Goal: Transaction & Acquisition: Purchase product/service

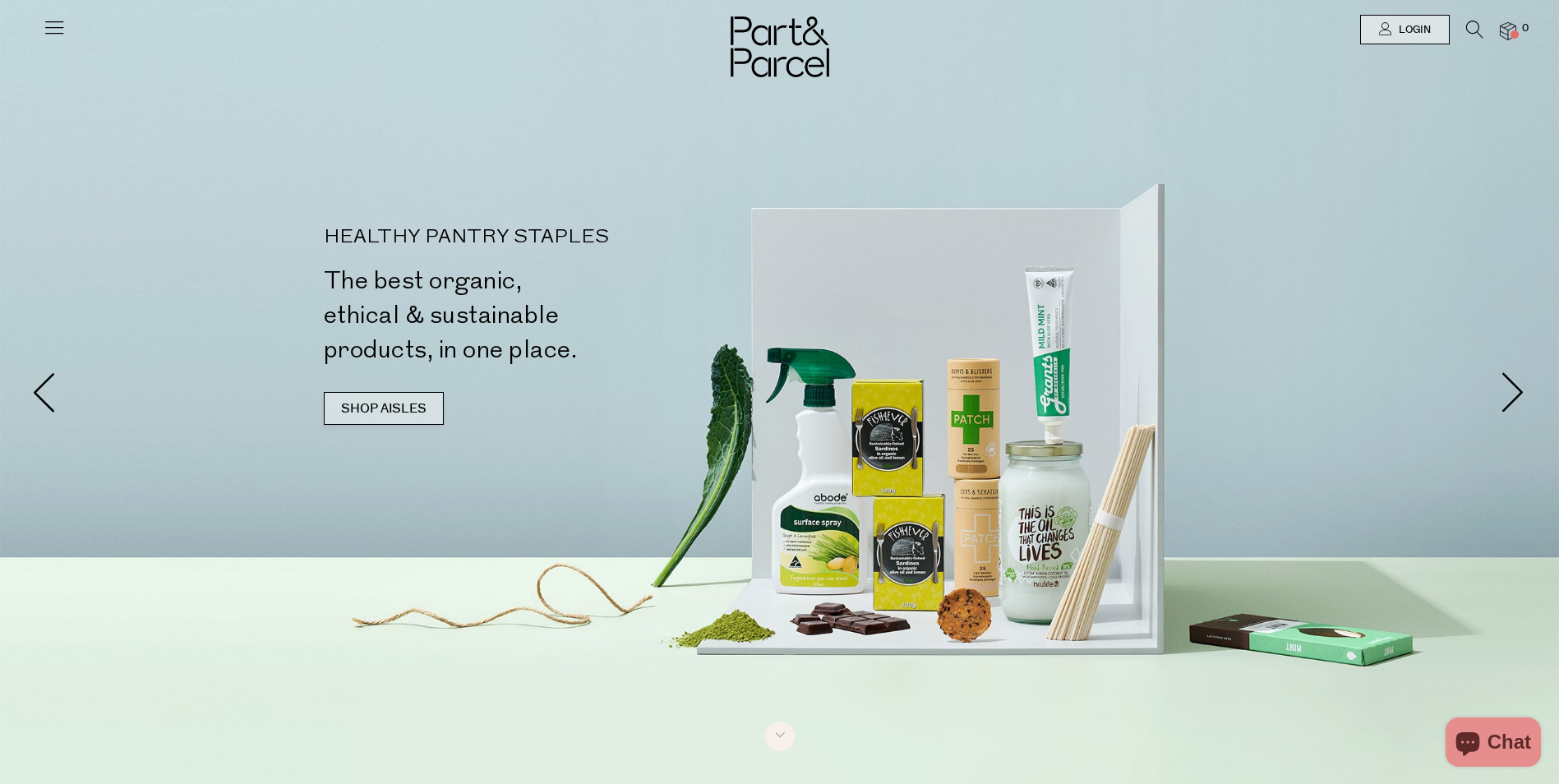
click at [379, 407] on link "SHOP AISLES" at bounding box center [383, 409] width 120 height 33
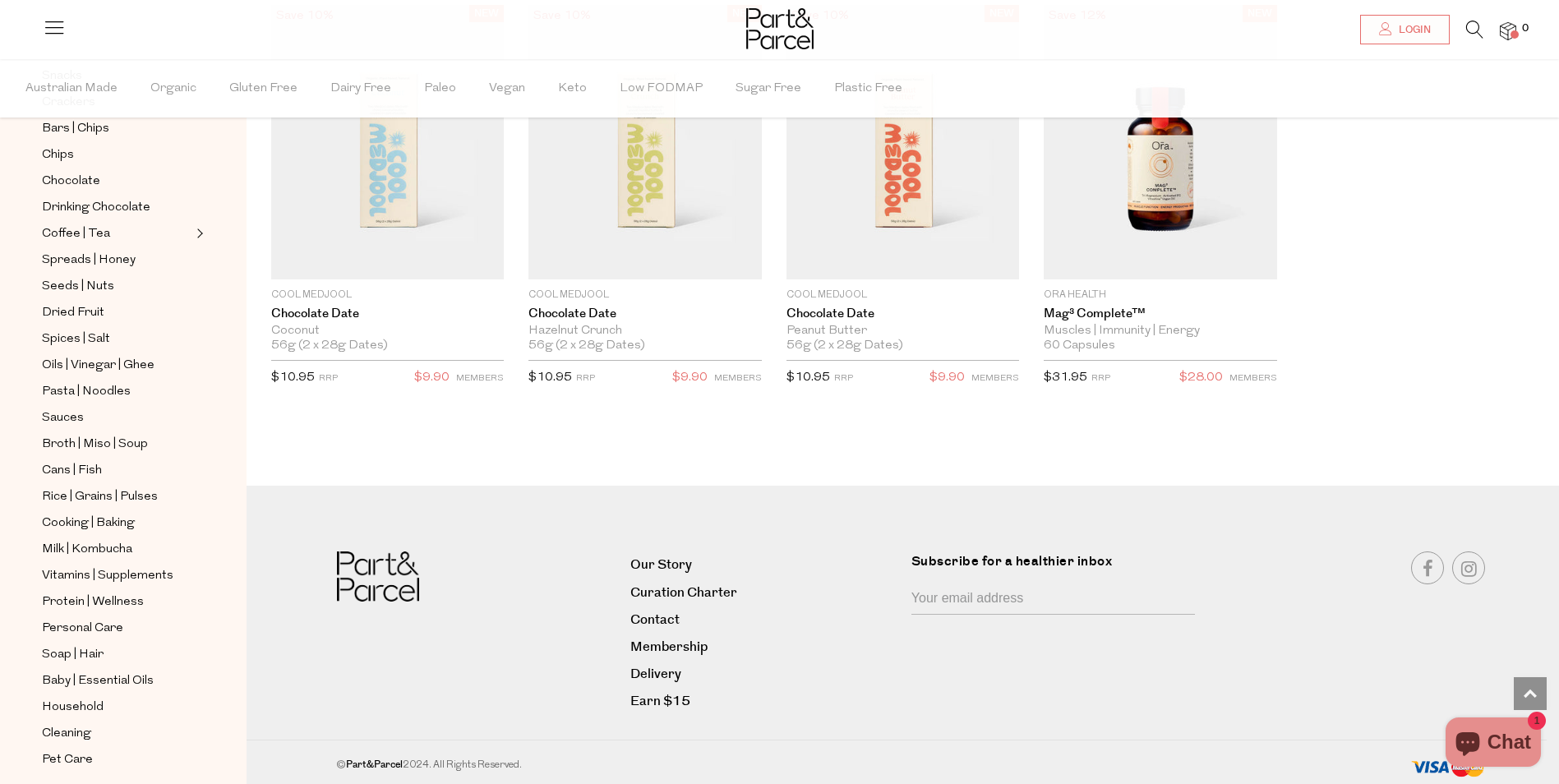
scroll to position [359, 0]
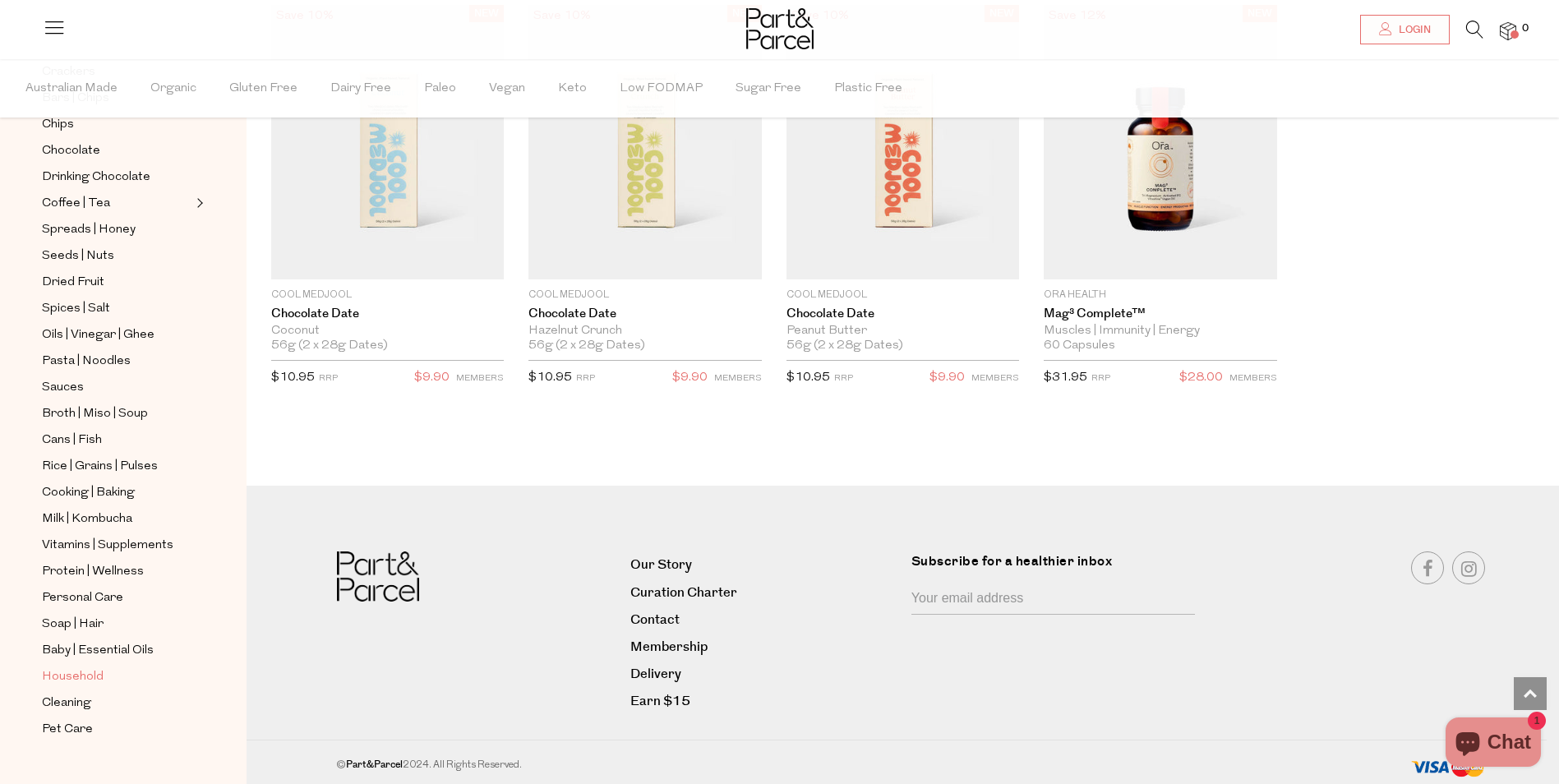
click at [87, 667] on span "Household" at bounding box center [73, 677] width 61 height 20
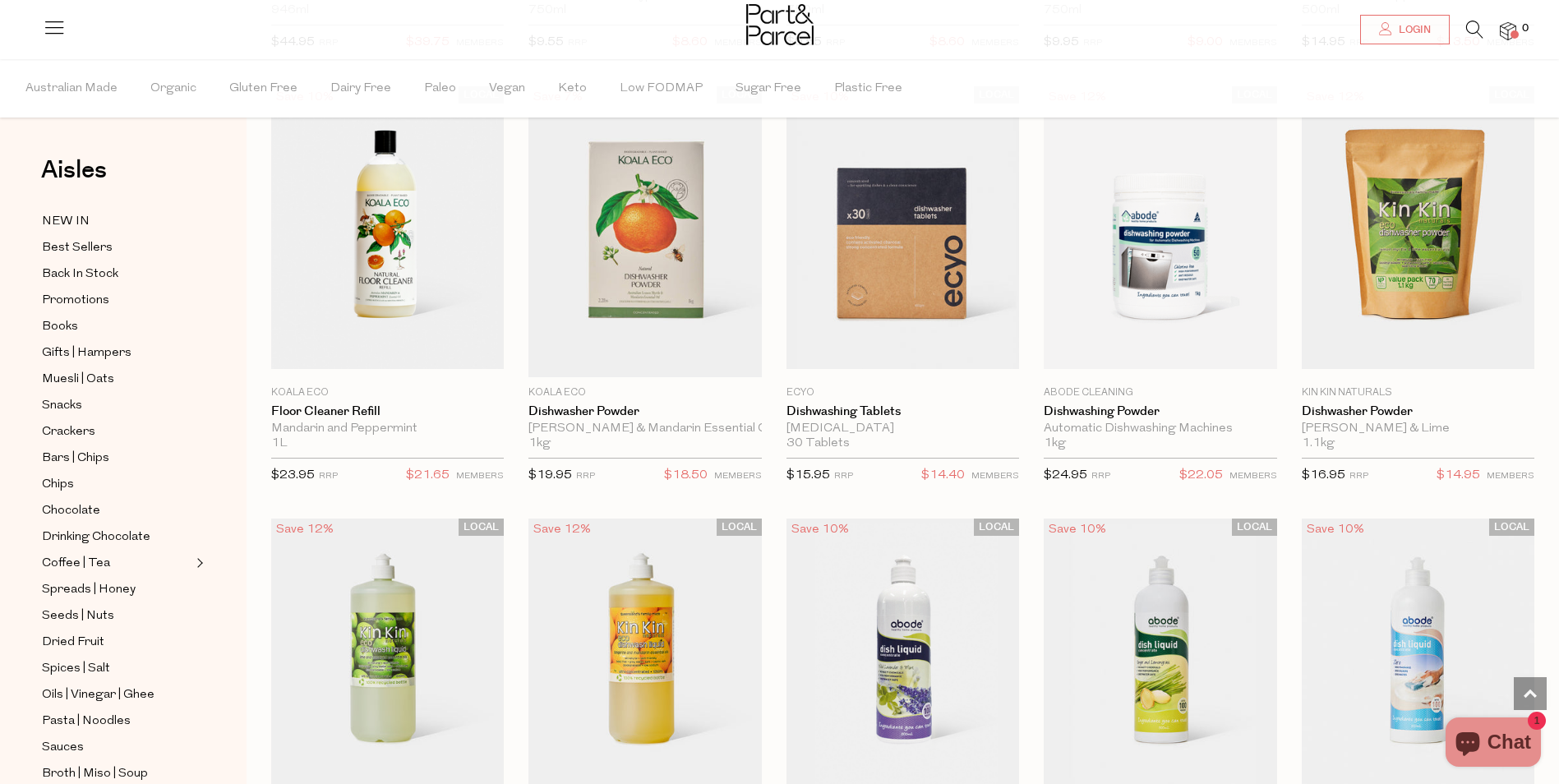
scroll to position [2220, 0]
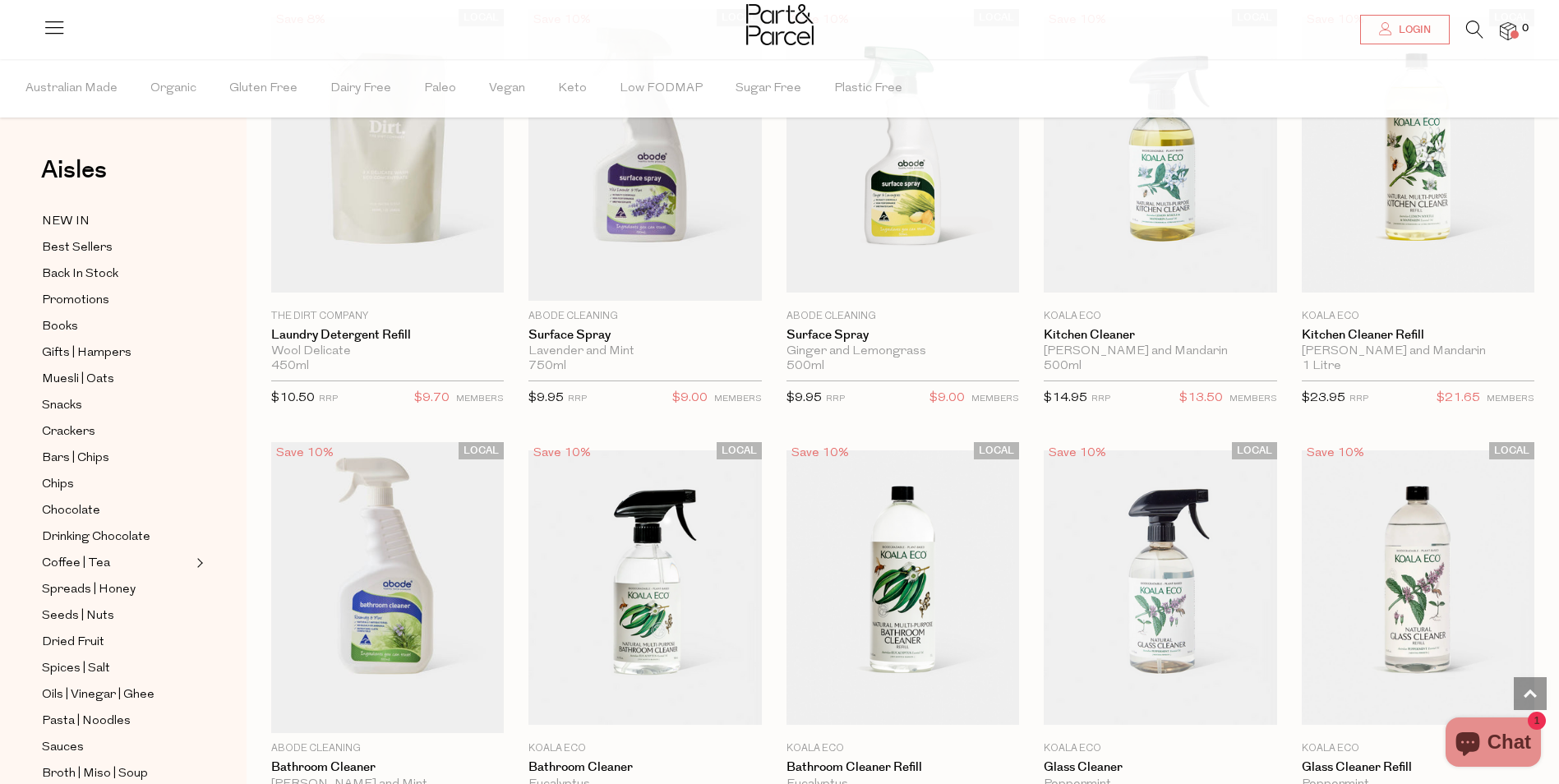
scroll to position [5187, 0]
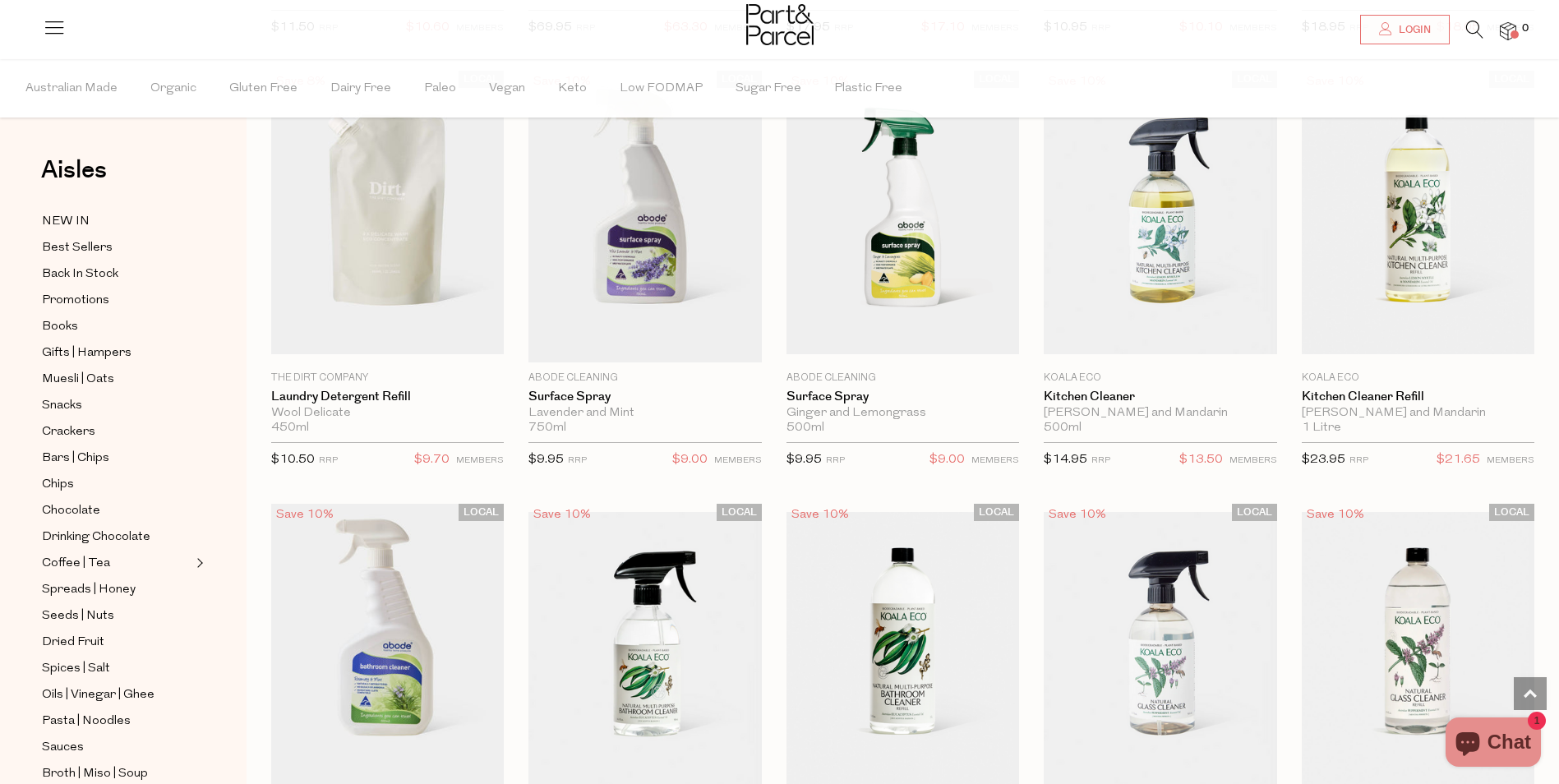
click at [61, 27] on icon at bounding box center [55, 27] width 23 height 23
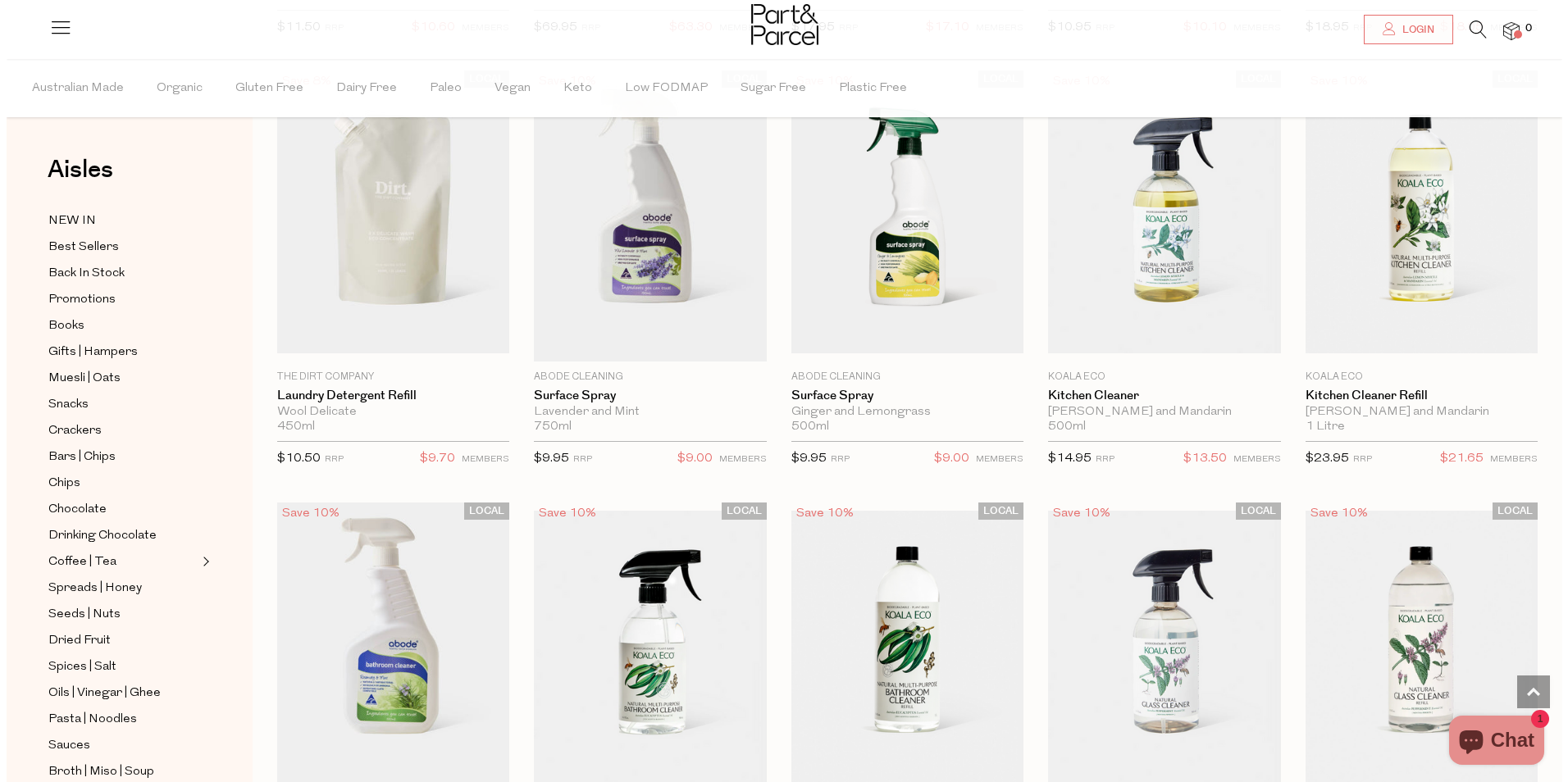
scroll to position [5209, 0]
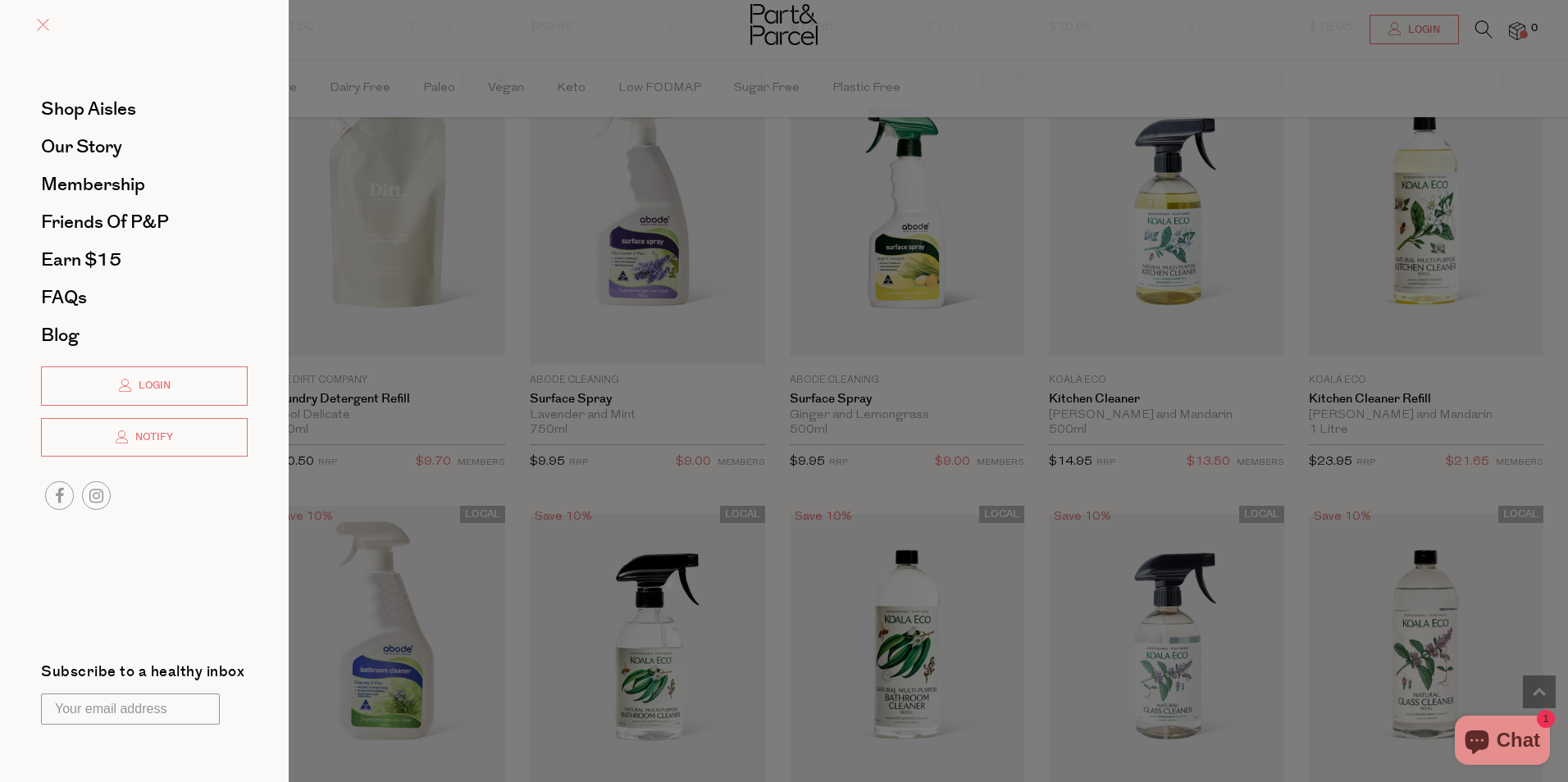
click at [45, 19] on span at bounding box center [43, 25] width 12 height 12
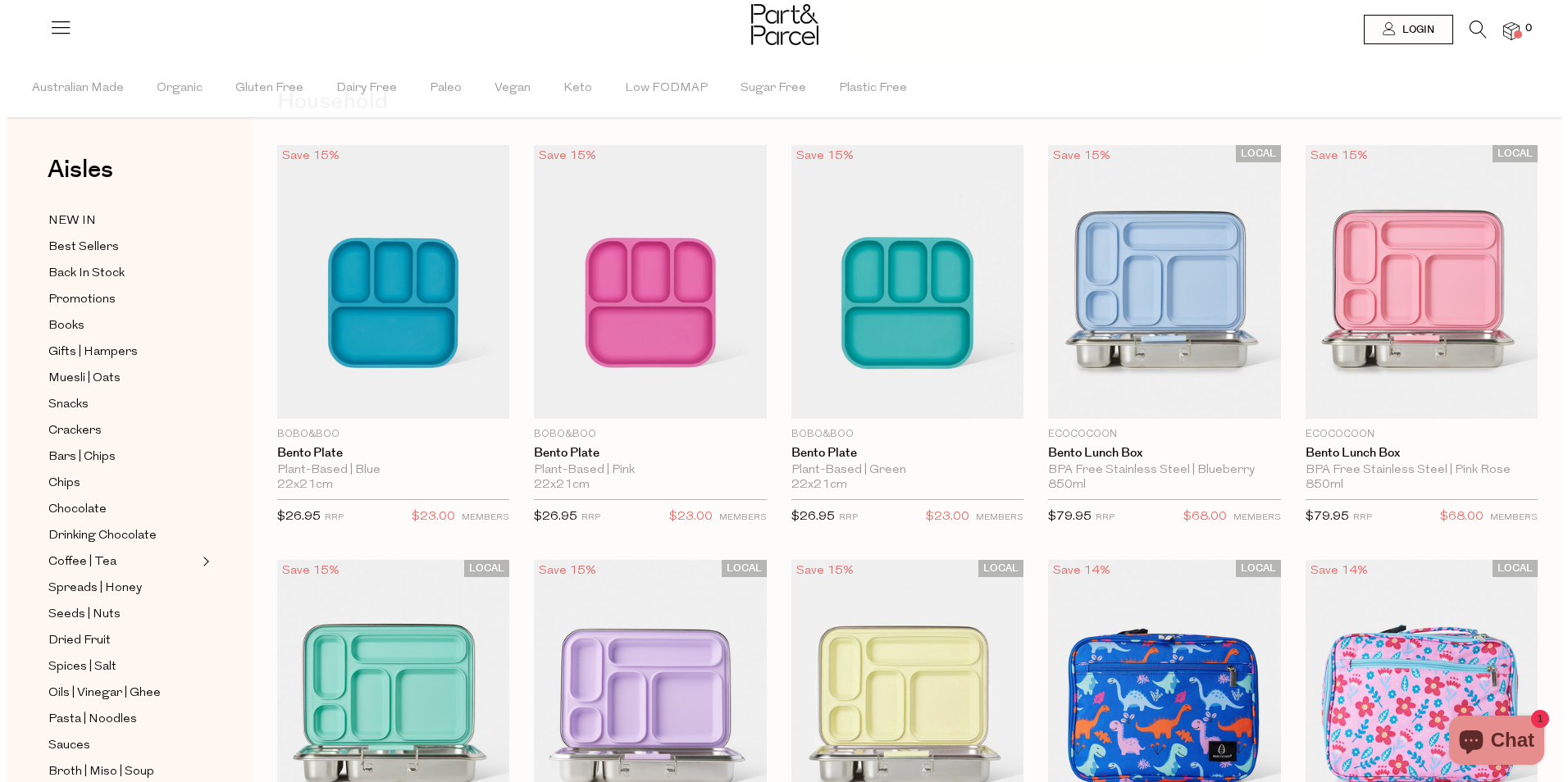
scroll to position [0, 0]
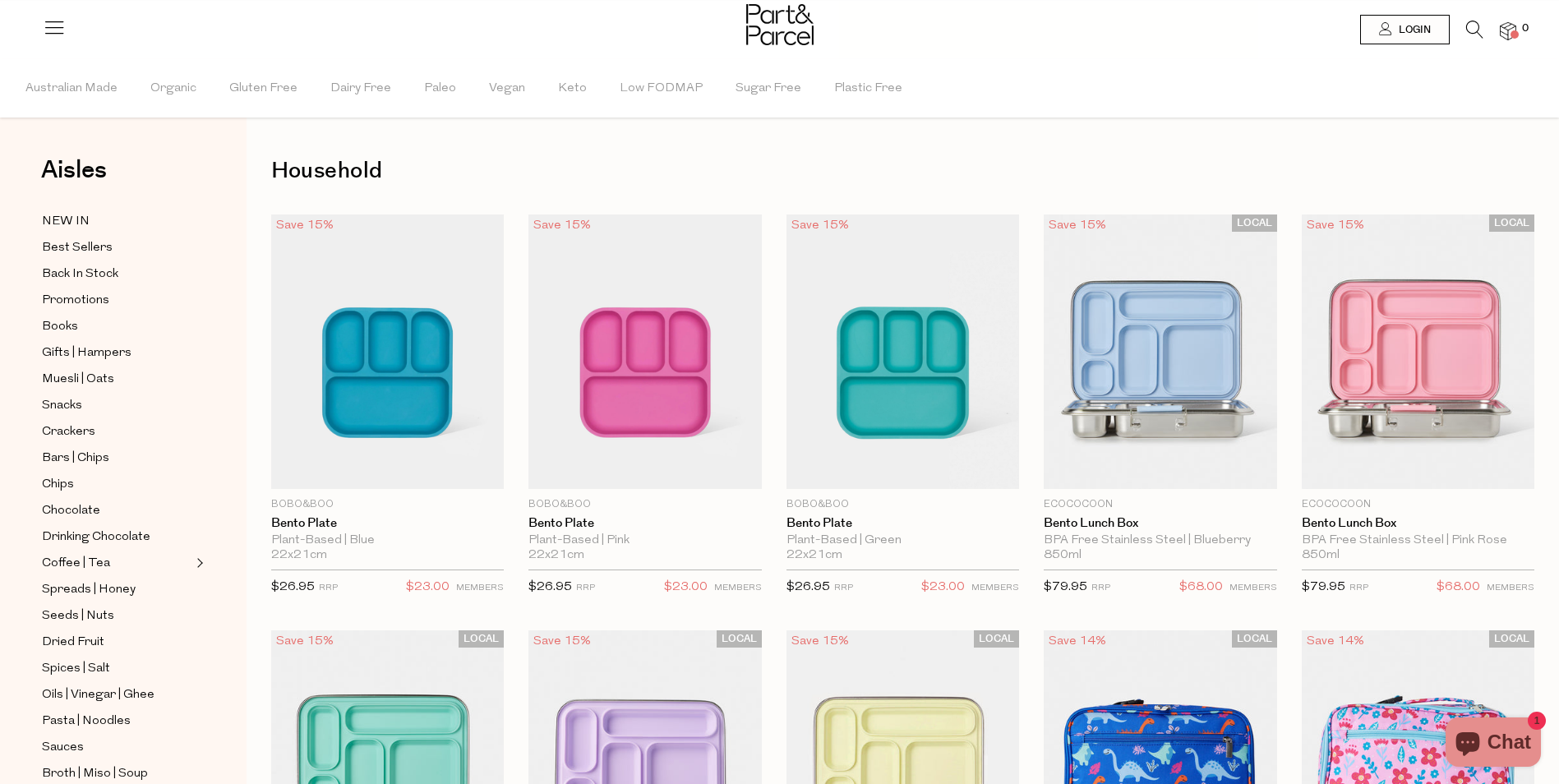
click at [1472, 28] on icon at bounding box center [1475, 30] width 17 height 18
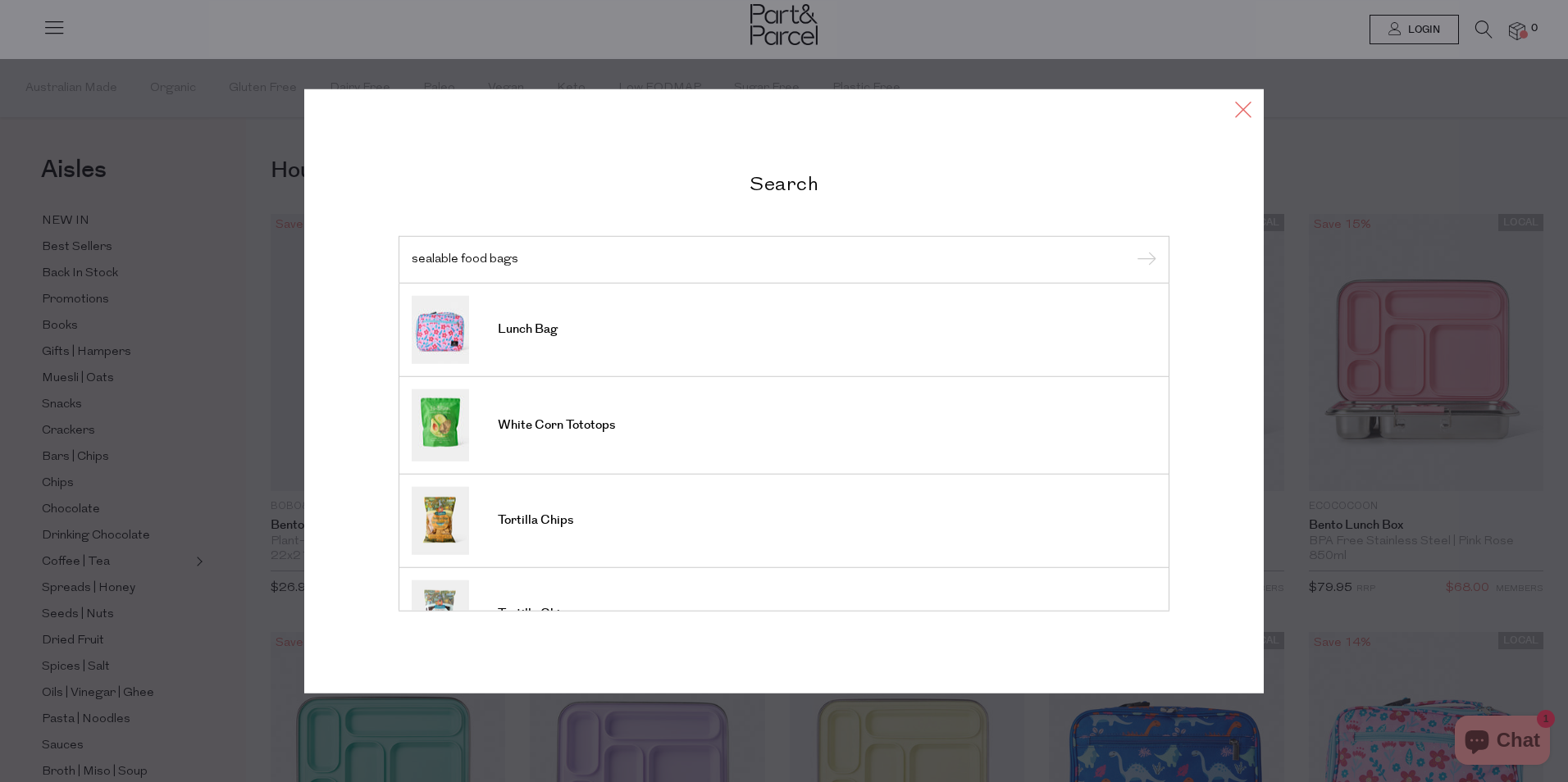
type input "sealable food bags"
drag, startPoint x: 1243, startPoint y: 107, endPoint x: 1205, endPoint y: 57, distance: 62.8
click at [1243, 107] on icon at bounding box center [1243, 109] width 25 height 24
